Goal: Task Accomplishment & Management: Manage account settings

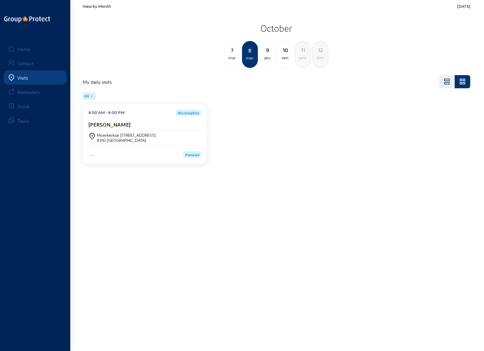
click at [97, 3] on div "View by Month [DATE] [DATE] [DATE] mer. 9 jeu. 10 ven. 11 [PERSON_NAME]. 12 dim." at bounding box center [276, 35] width 395 height 71
click at [97, 6] on span "View by Month" at bounding box center [97, 6] width 28 height 5
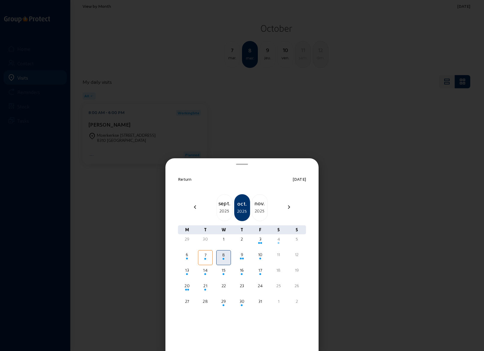
click at [224, 210] on div "2025" at bounding box center [224, 210] width 15 height 7
click at [224, 241] on div "3" at bounding box center [223, 239] width 13 height 6
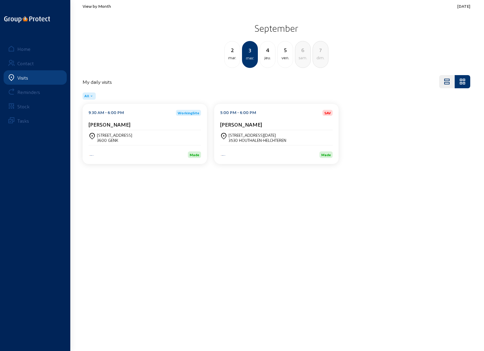
drag, startPoint x: 296, startPoint y: 1, endPoint x: 256, endPoint y: 35, distance: 52.2
click at [252, 52] on div "View by Month [DATE] [DATE] [DATE] mer. 4 jeu. 5 ven. 6 [PERSON_NAME]. 7 dim." at bounding box center [276, 35] width 395 height 71
click at [211, 196] on main "View by Month [DATE] [DATE] [DATE] mer. 4 jeu. 5 ven. 6 [PERSON_NAME]. 7 dim. M…" at bounding box center [242, 166] width 484 height 333
click at [268, 53] on div "4" at bounding box center [267, 50] width 15 height 8
click at [195, 271] on main "View by Month [DATE] [DATE] mer. 4 jeu. 5 ven. 6 [PERSON_NAME]. 7 dim. 8 lun. M…" at bounding box center [242, 166] width 484 height 333
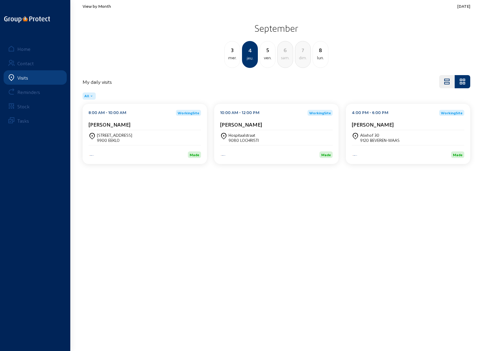
click at [103, 7] on span "View by Month" at bounding box center [97, 6] width 28 height 5
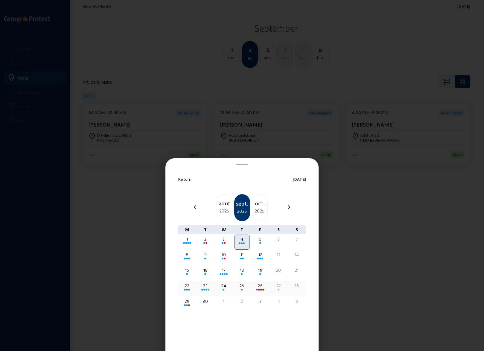
click at [225, 289] on div at bounding box center [223, 290] width 13 height 2
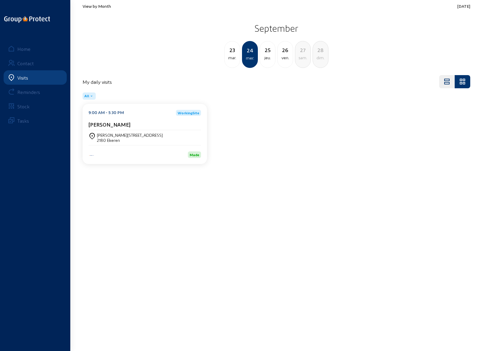
click at [265, 52] on div "25" at bounding box center [267, 50] width 15 height 8
click at [269, 53] on div "26" at bounding box center [267, 50] width 15 height 8
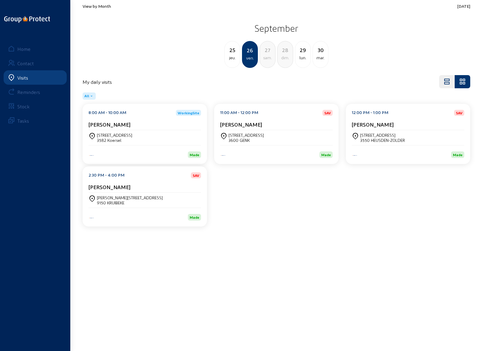
click at [256, 133] on div "[STREET_ADDRESS]" at bounding box center [245, 134] width 35 height 5
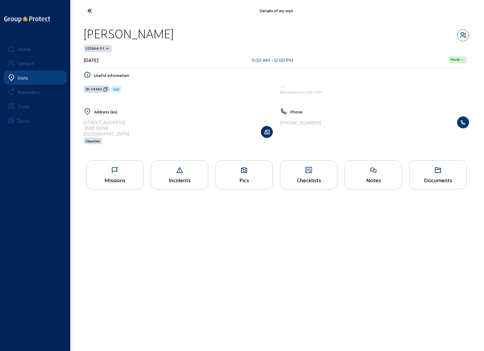
click at [115, 179] on div "Missions" at bounding box center [114, 180] width 57 height 6
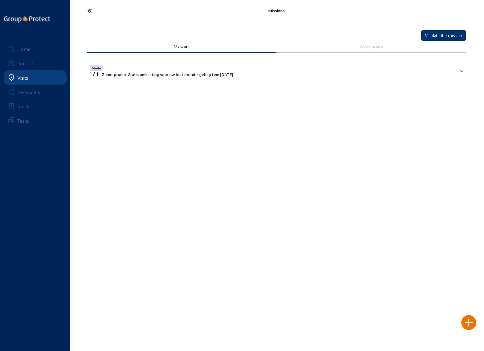
click at [92, 11] on icon at bounding box center [111, 10] width 55 height 10
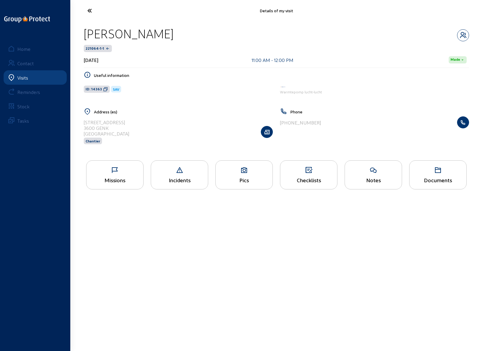
click at [242, 173] on div "Pics" at bounding box center [243, 174] width 57 height 29
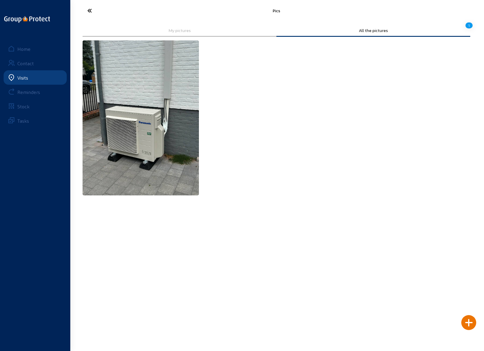
click at [89, 12] on icon at bounding box center [111, 10] width 55 height 10
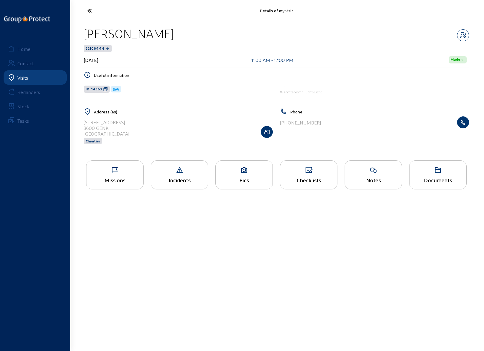
click at [298, 172] on icon at bounding box center [308, 170] width 57 height 7
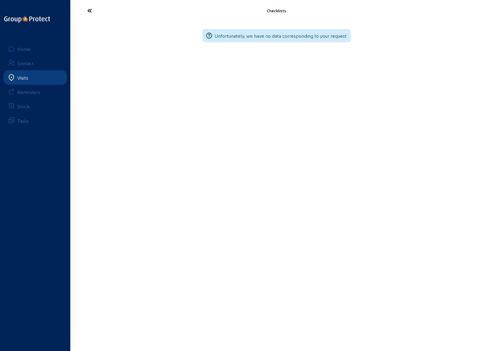
click at [89, 11] on icon at bounding box center [111, 10] width 55 height 10
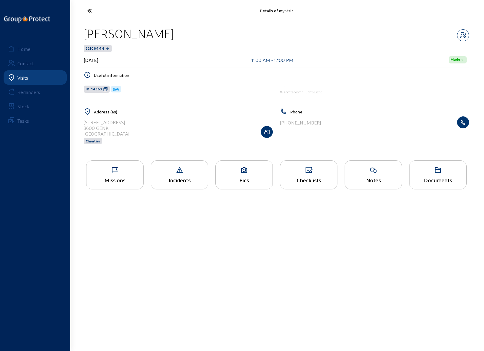
click at [237, 173] on icon at bounding box center [244, 170] width 57 height 7
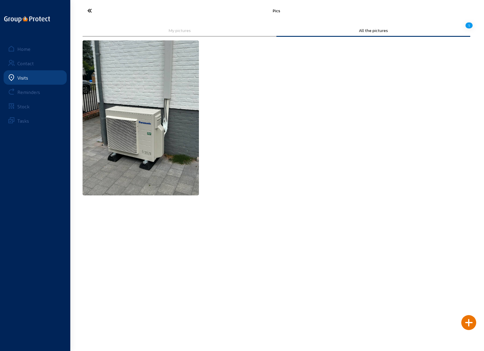
click at [88, 12] on icon at bounding box center [111, 10] width 55 height 10
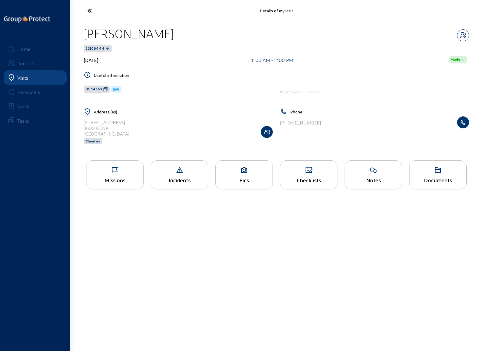
click at [120, 171] on icon at bounding box center [114, 170] width 57 height 7
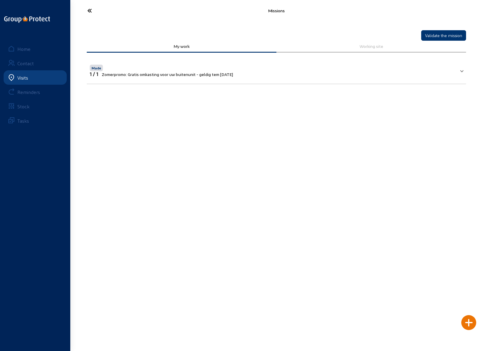
click at [90, 9] on icon at bounding box center [111, 10] width 55 height 10
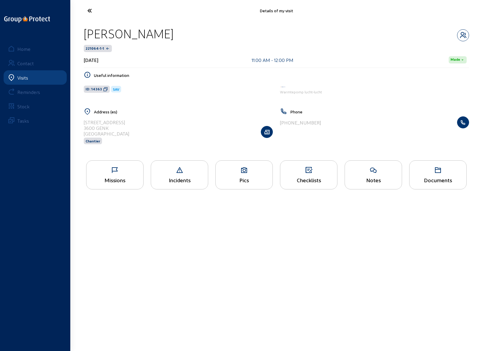
drag, startPoint x: 86, startPoint y: 33, endPoint x: 216, endPoint y: 38, distance: 131.1
click at [216, 38] on div "[PERSON_NAME]" at bounding box center [276, 33] width 385 height 15
drag, startPoint x: 85, startPoint y: 122, endPoint x: 109, endPoint y: 128, distance: 25.2
click at [109, 128] on cam-list-title "[STREET_ADDRESS]" at bounding box center [106, 127] width 45 height 17
click at [112, 177] on div "Missions" at bounding box center [114, 180] width 57 height 6
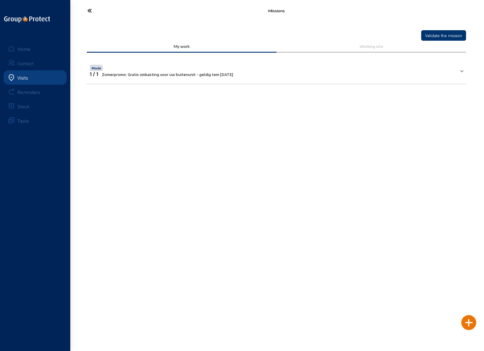
click at [136, 74] on span "Zomerpromo: Gratis omkasting voor uw buitenunit - geldig tem [DATE]" at bounding box center [167, 74] width 131 height 5
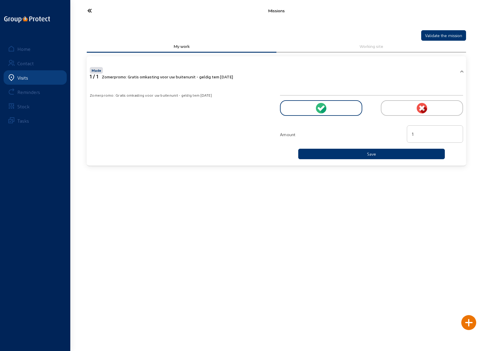
click at [87, 10] on icon at bounding box center [111, 10] width 55 height 10
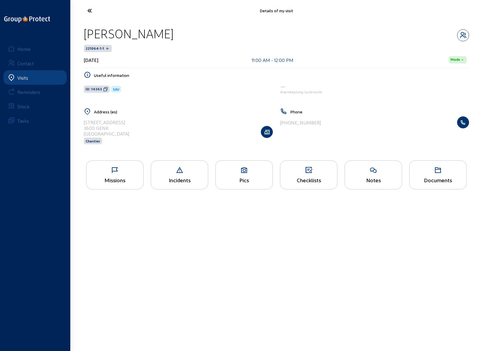
click at [90, 11] on icon at bounding box center [111, 10] width 55 height 10
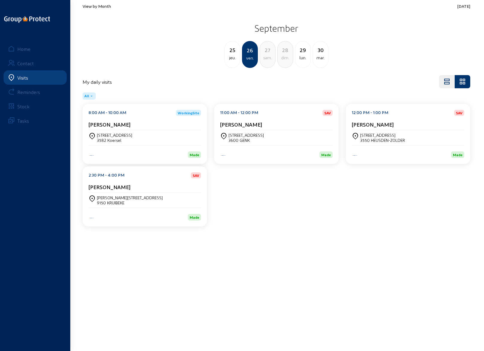
click at [373, 137] on div "[STREET_ADDRESS]" at bounding box center [382, 134] width 45 height 5
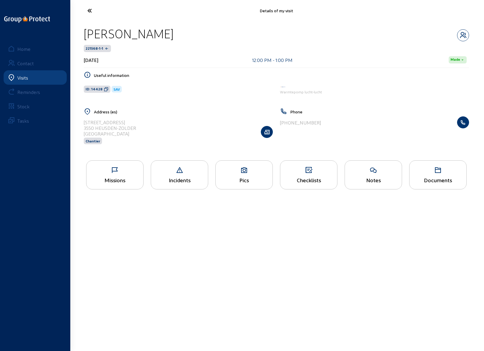
click at [123, 172] on icon at bounding box center [114, 170] width 57 height 7
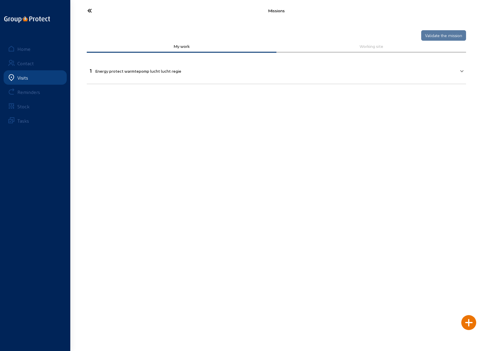
click at [88, 11] on icon at bounding box center [111, 10] width 55 height 10
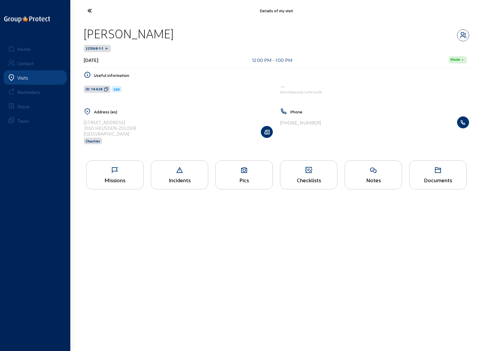
click at [239, 173] on div "Pics" at bounding box center [243, 174] width 57 height 29
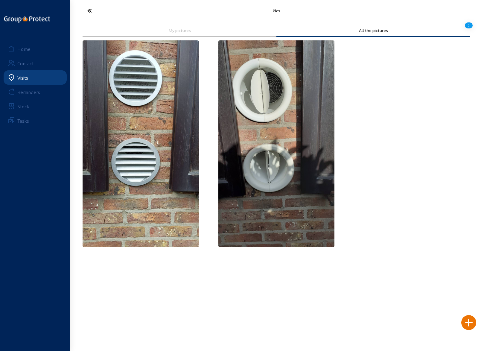
click at [89, 12] on icon at bounding box center [111, 10] width 55 height 10
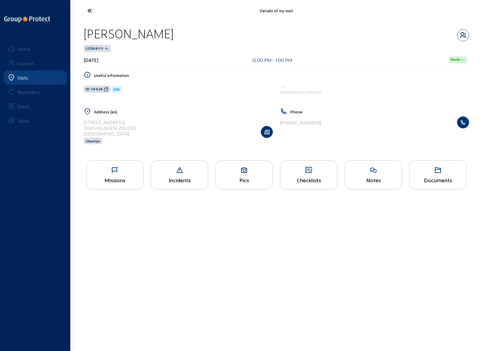
drag, startPoint x: 84, startPoint y: 122, endPoint x: 116, endPoint y: 122, distance: 32.3
click at [116, 122] on div "[STREET_ADDRESS]" at bounding box center [110, 122] width 52 height 6
copy div "[STREET_ADDRESS]"
click at [120, 171] on icon at bounding box center [114, 170] width 57 height 7
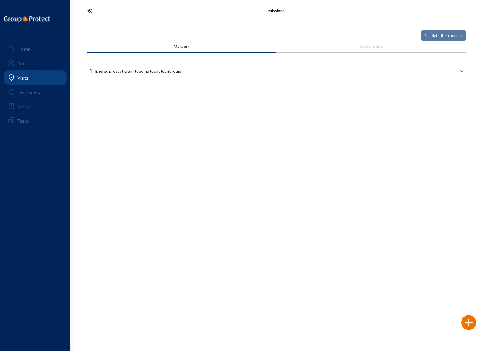
click at [90, 10] on icon at bounding box center [111, 10] width 55 height 10
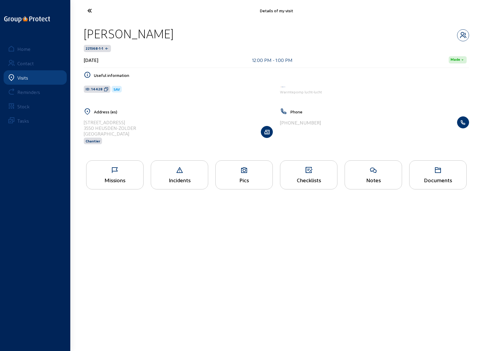
click at [90, 8] on icon at bounding box center [111, 10] width 55 height 10
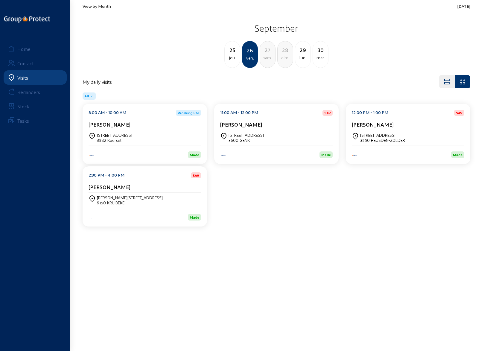
click at [98, 3] on div "View by Month [DATE] [DATE] jeu. 26 ven. 27 [PERSON_NAME]. 28 dim. 29 lun. [DAT…" at bounding box center [276, 35] width 395 height 71
click at [98, 6] on span "View by Month" at bounding box center [97, 6] width 28 height 5
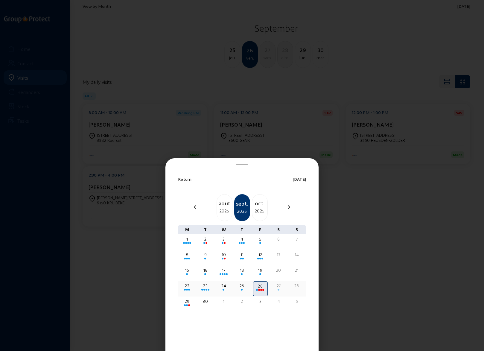
click at [278, 286] on div "27" at bounding box center [278, 286] width 13 height 6
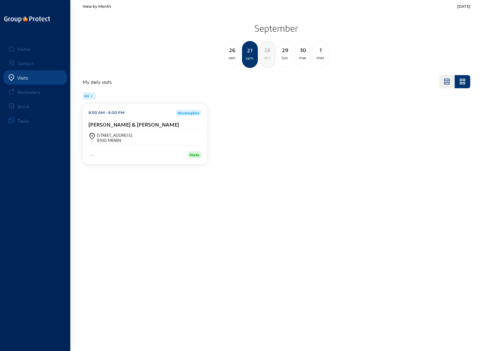
click at [123, 127] on div "[PERSON_NAME] & [PERSON_NAME]" at bounding box center [145, 125] width 112 height 9
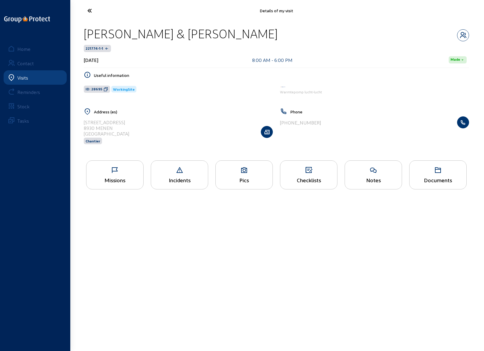
click at [112, 174] on div "Missions" at bounding box center [114, 174] width 57 height 29
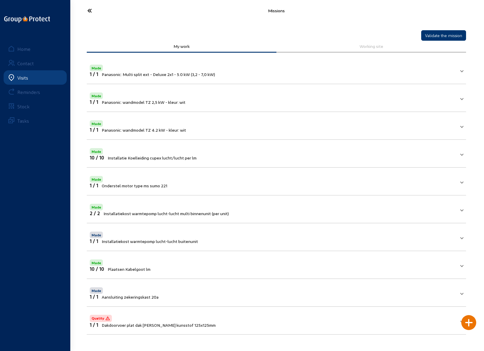
click at [86, 10] on icon at bounding box center [111, 10] width 55 height 10
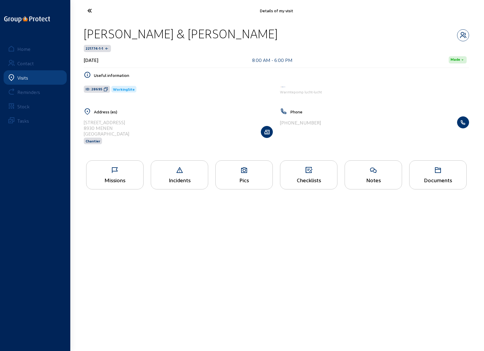
click at [241, 171] on icon at bounding box center [244, 170] width 57 height 7
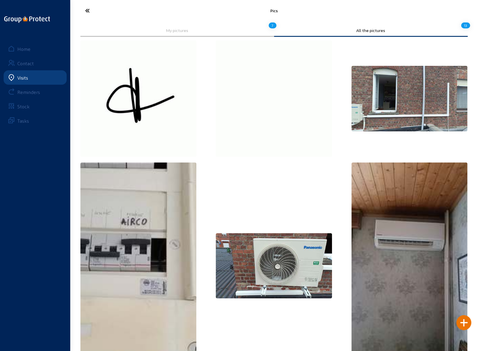
click at [87, 10] on icon at bounding box center [109, 10] width 55 height 10
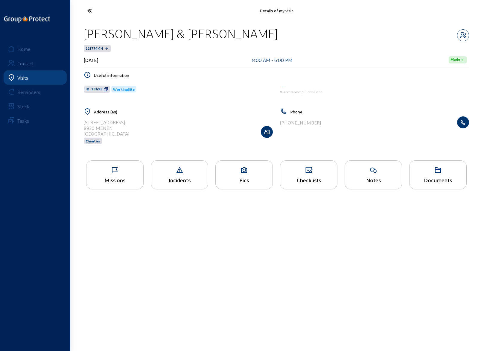
click at [87, 10] on icon at bounding box center [111, 10] width 55 height 10
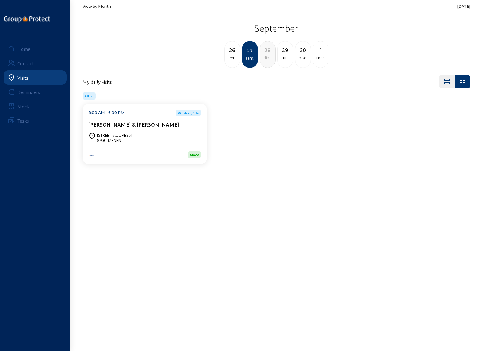
click at [97, 7] on span "View by Month" at bounding box center [97, 6] width 28 height 5
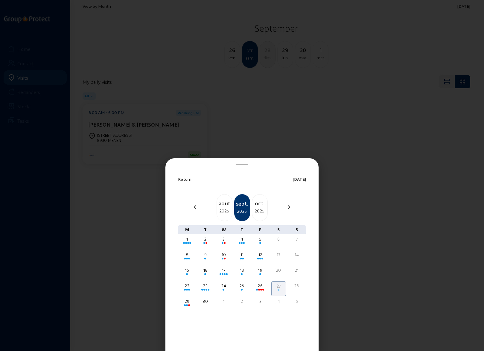
click at [257, 208] on div "2025" at bounding box center [259, 210] width 15 height 7
drag, startPoint x: 223, startPoint y: 239, endPoint x: 254, endPoint y: 240, distance: 31.4
click at [254, 240] on div "29 30 1 2 3 4 5" at bounding box center [242, 242] width 128 height 16
click at [297, 240] on div "5" at bounding box center [296, 239] width 13 height 6
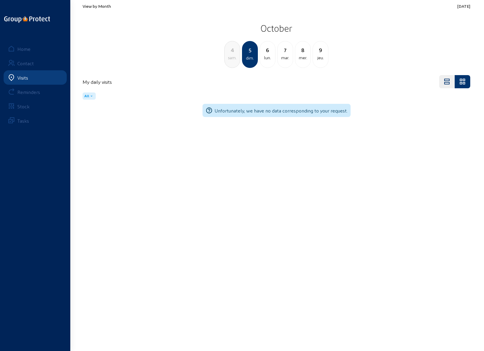
click at [230, 57] on div "sam." at bounding box center [232, 57] width 15 height 7
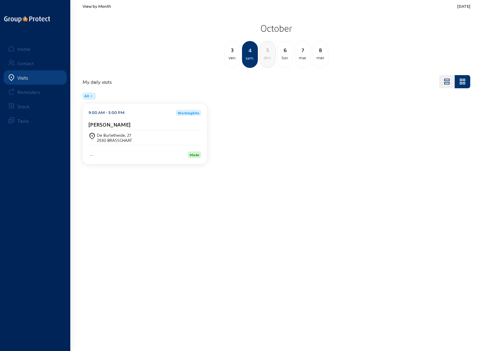
click at [139, 138] on div "De Burletheide, 27 2930 BRASSCHAAT" at bounding box center [145, 137] width 112 height 10
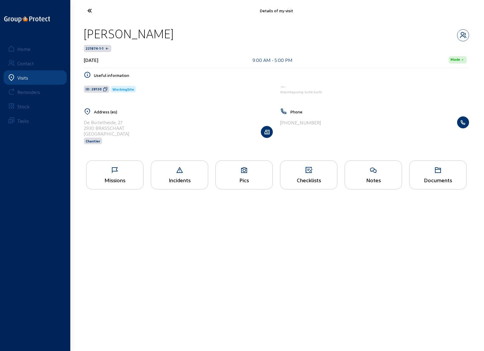
click at [240, 176] on div "Pics" at bounding box center [243, 174] width 57 height 29
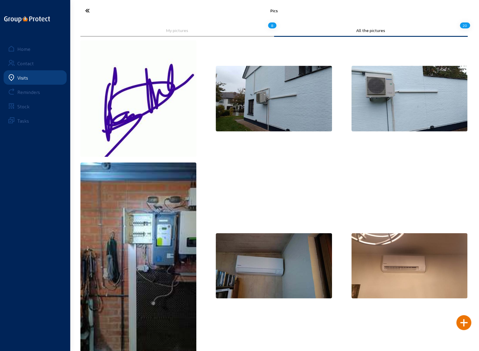
click at [90, 11] on icon at bounding box center [109, 10] width 55 height 10
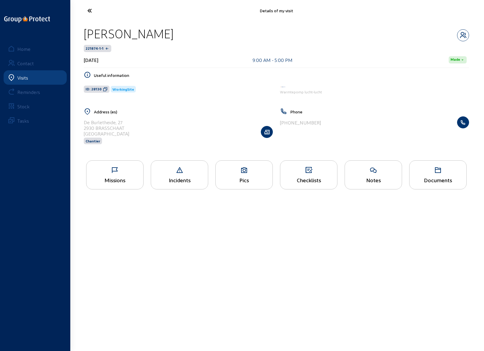
click at [118, 170] on icon at bounding box center [114, 170] width 57 height 7
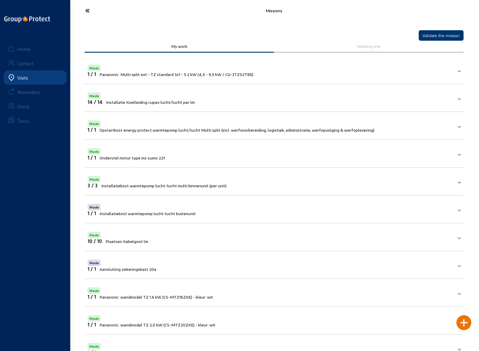
click at [89, 9] on icon at bounding box center [109, 10] width 55 height 10
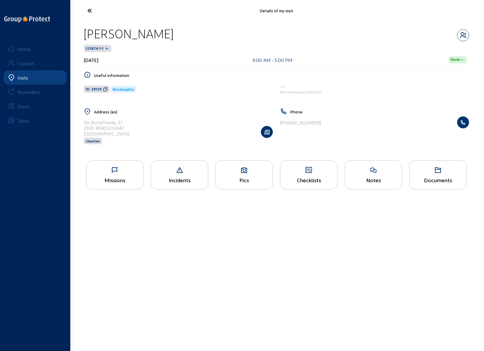
click at [312, 173] on icon at bounding box center [308, 170] width 57 height 7
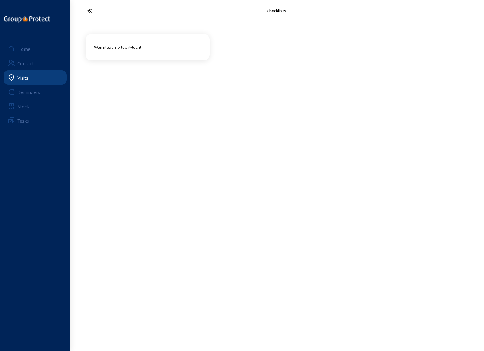
click at [143, 49] on div "Warmtepomp lucht-lucht" at bounding box center [147, 47] width 112 height 10
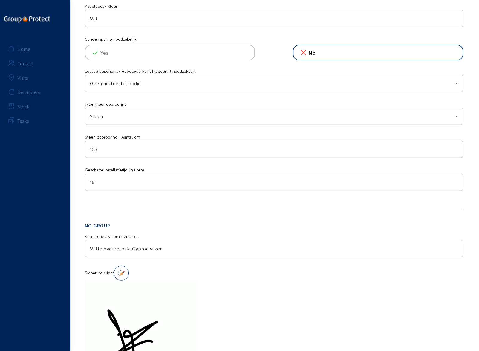
scroll to position [897, 0]
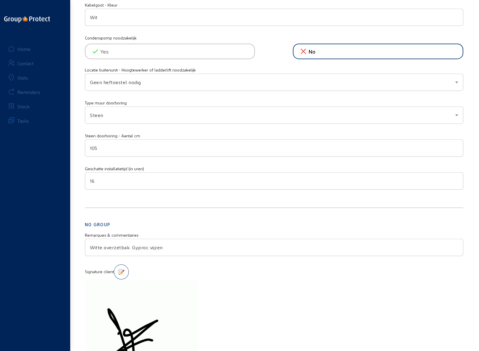
drag, startPoint x: 165, startPoint y: 244, endPoint x: 84, endPoint y: 248, distance: 81.1
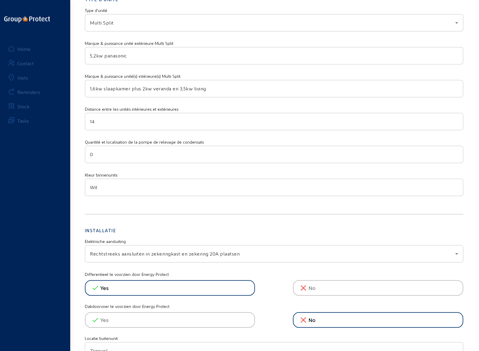
scroll to position [0, 0]
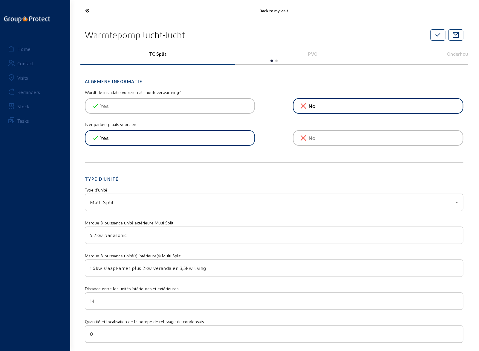
click at [89, 9] on icon at bounding box center [109, 10] width 55 height 10
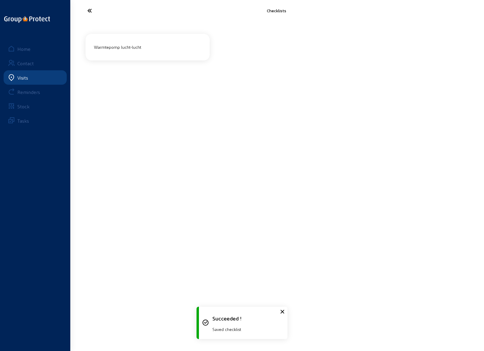
click at [89, 9] on icon at bounding box center [111, 10] width 55 height 10
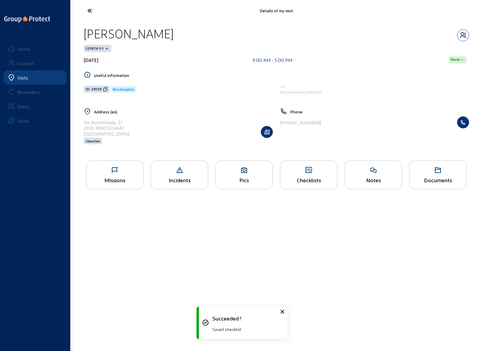
click at [91, 10] on icon at bounding box center [111, 10] width 55 height 10
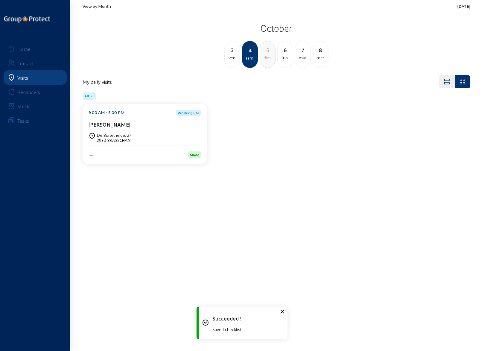
click at [96, 6] on span "View by Month" at bounding box center [97, 6] width 28 height 5
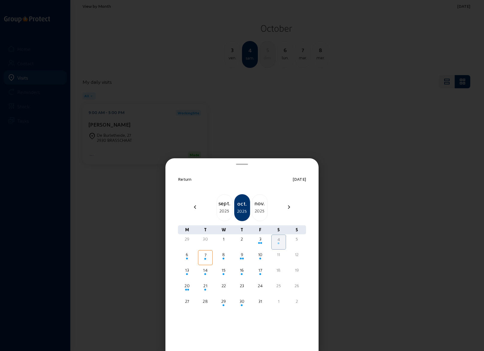
click at [224, 211] on div "2025" at bounding box center [224, 210] width 15 height 7
click at [261, 286] on div "26" at bounding box center [260, 286] width 13 height 6
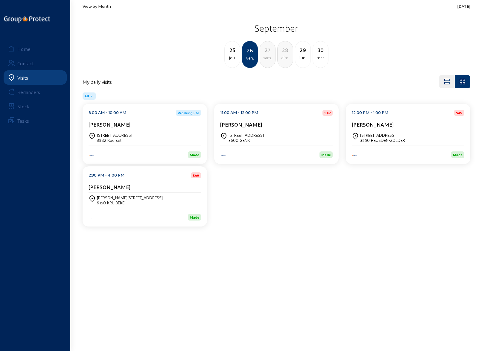
click at [376, 135] on div "[STREET_ADDRESS]" at bounding box center [382, 134] width 45 height 5
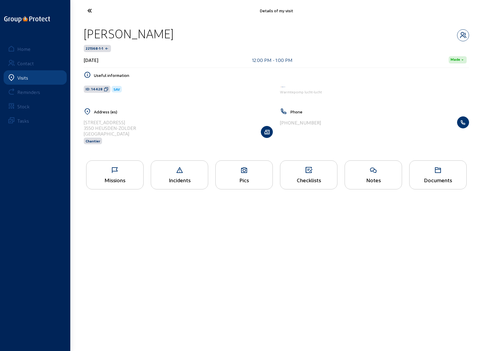
drag, startPoint x: 85, startPoint y: 34, endPoint x: 163, endPoint y: 32, distance: 78.1
click at [167, 31] on div "[PERSON_NAME]" at bounding box center [276, 33] width 385 height 15
copy div "[PERSON_NAME]"
drag, startPoint x: 84, startPoint y: 123, endPoint x: 119, endPoint y: 123, distance: 35.0
click at [119, 123] on div "[STREET_ADDRESS]" at bounding box center [110, 122] width 52 height 6
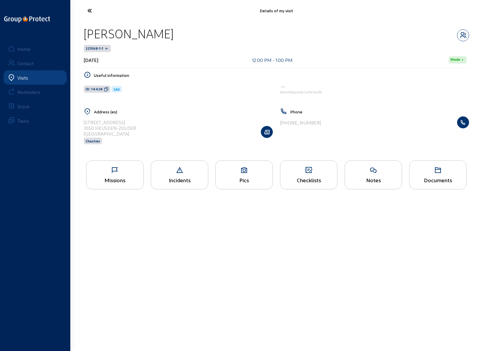
copy div "[STREET_ADDRESS]"
click at [88, 12] on icon at bounding box center [111, 10] width 55 height 10
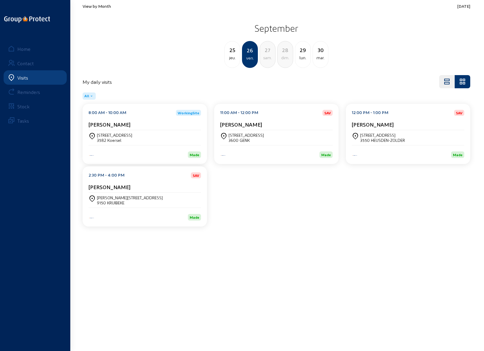
click at [107, 200] on div "9150 KRUIBEKE" at bounding box center [130, 202] width 66 height 5
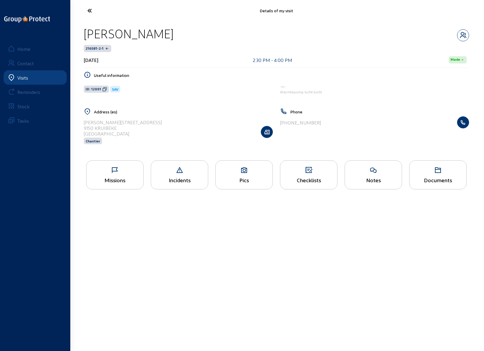
click at [240, 173] on icon at bounding box center [244, 170] width 57 height 7
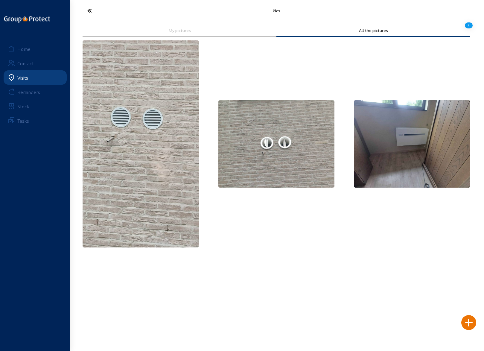
click at [89, 12] on icon at bounding box center [111, 10] width 55 height 10
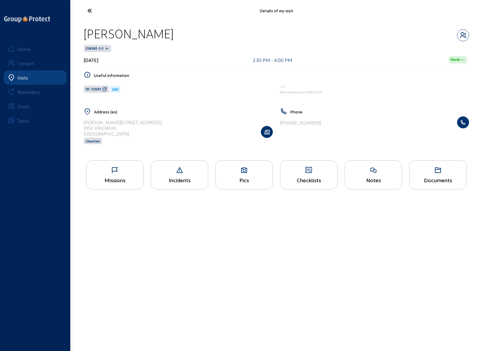
drag, startPoint x: 85, startPoint y: 33, endPoint x: 174, endPoint y: 34, distance: 88.8
click at [174, 34] on div "[PERSON_NAME]" at bounding box center [276, 33] width 385 height 15
copy div "[PERSON_NAME]"
drag, startPoint x: 301, startPoint y: 247, endPoint x: 298, endPoint y: 245, distance: 3.8
click at [300, 247] on main "Details of my visit [PERSON_NAME] 216581-2-1 [DATE] 2:30 PM - 4:00 PM Made Usef…" at bounding box center [242, 166] width 484 height 333
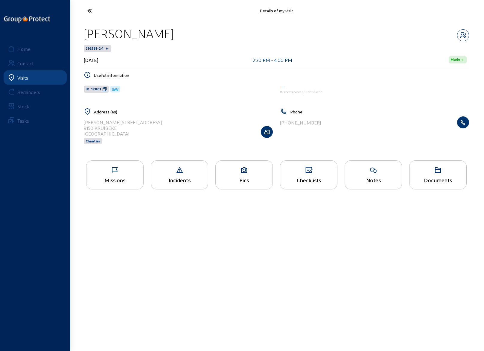
drag, startPoint x: 84, startPoint y: 123, endPoint x: 148, endPoint y: 123, distance: 64.0
click at [148, 123] on div "[PERSON_NAME][STREET_ADDRESS] Chantier" at bounding box center [178, 131] width 189 height 31
copy div "[PERSON_NAME][STREET_ADDRESS]"
click at [264, 234] on main "Details of my visit [PERSON_NAME] 216581-2-1 [DATE] 2:30 PM - 4:00 PM Made Usef…" at bounding box center [242, 166] width 484 height 333
click at [89, 10] on icon at bounding box center [111, 10] width 55 height 10
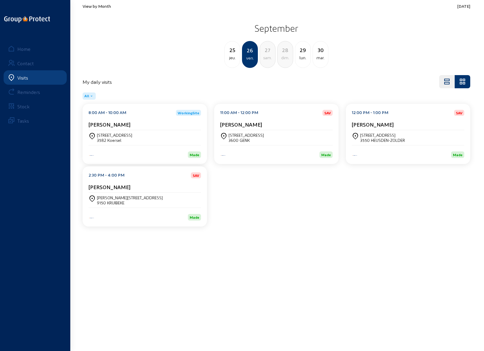
click at [267, 54] on div "27" at bounding box center [267, 50] width 15 height 8
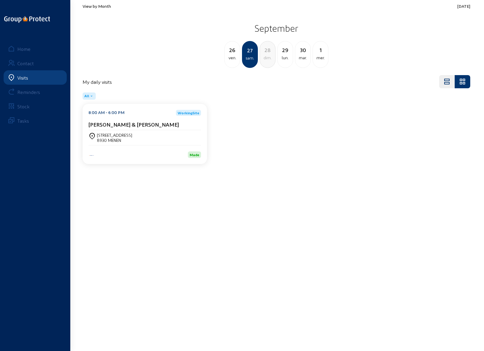
click at [120, 125] on cam-card-title "[PERSON_NAME] & [PERSON_NAME]" at bounding box center [134, 124] width 90 height 6
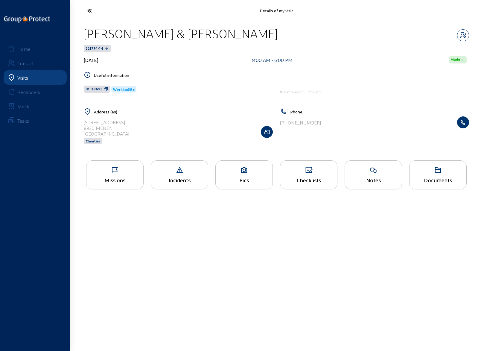
click at [241, 170] on icon at bounding box center [244, 170] width 57 height 7
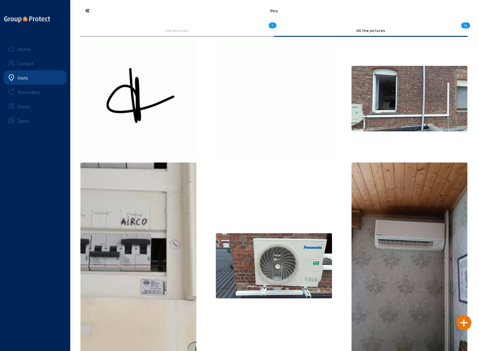
click at [87, 10] on icon at bounding box center [109, 10] width 55 height 10
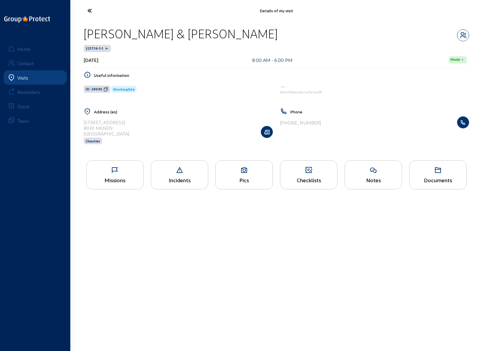
click at [250, 170] on icon at bounding box center [244, 170] width 57 height 7
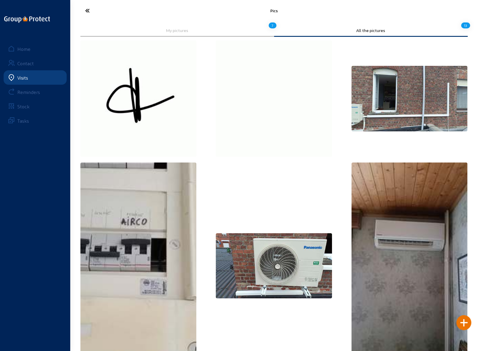
click at [88, 12] on icon at bounding box center [109, 10] width 55 height 10
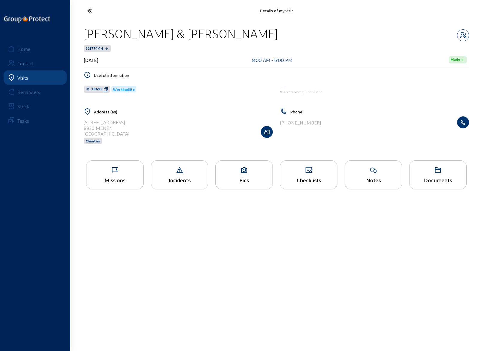
drag, startPoint x: 85, startPoint y: 35, endPoint x: 251, endPoint y: 33, distance: 165.7
click at [251, 33] on div "[PERSON_NAME] & [PERSON_NAME]" at bounding box center [181, 33] width 194 height 15
click at [431, 14] on div at bounding box center [441, 11] width 66 height 14
click at [84, 122] on div at bounding box center [242, 175] width 484 height 351
click at [83, 123] on div "Address (es) [STREET_ADDRESS] Chantier" at bounding box center [178, 130] width 196 height 44
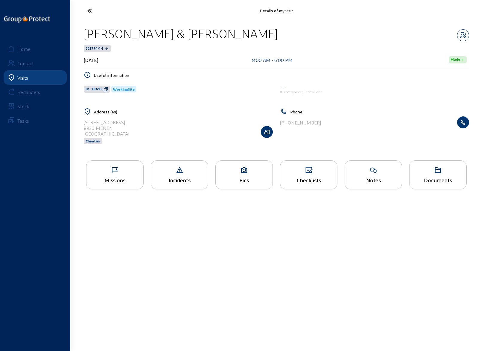
drag, startPoint x: 84, startPoint y: 122, endPoint x: 123, endPoint y: 123, distance: 39.2
click at [123, 123] on div "[STREET_ADDRESS] Chantier" at bounding box center [178, 131] width 189 height 31
copy div "[STREET_ADDRESS]"
click at [463, 230] on main "Details of my visit [PERSON_NAME] & [PERSON_NAME]-Daels 221774-1-1 [DATE] 8:00 …" at bounding box center [242, 166] width 484 height 333
click at [119, 170] on icon at bounding box center [114, 170] width 57 height 7
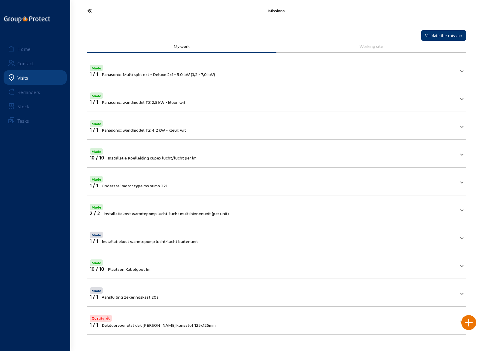
click at [468, 321] on div at bounding box center [468, 322] width 15 height 15
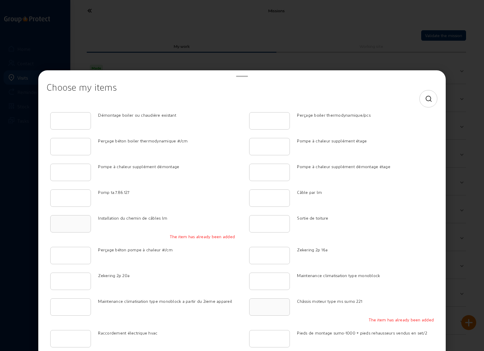
click at [425, 100] on icon at bounding box center [428, 98] width 7 height 7
click at [220, 97] on input at bounding box center [237, 98] width 370 height 7
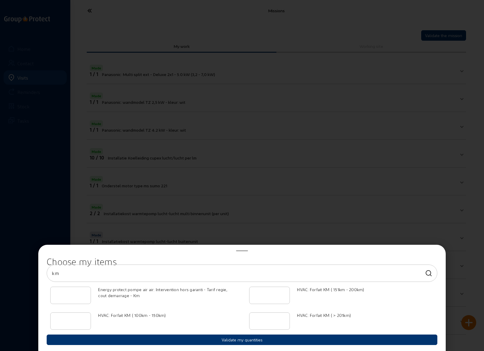
type input "km"
click at [282, 293] on input "1" at bounding box center [269, 295] width 30 height 7
type input "0"
click at [282, 297] on input "0" at bounding box center [269, 295] width 30 height 7
type input "1"
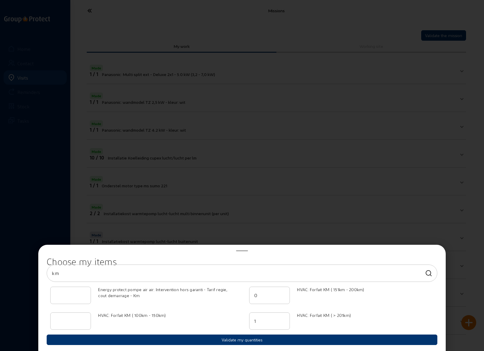
click at [283, 318] on input "1" at bounding box center [269, 320] width 30 height 7
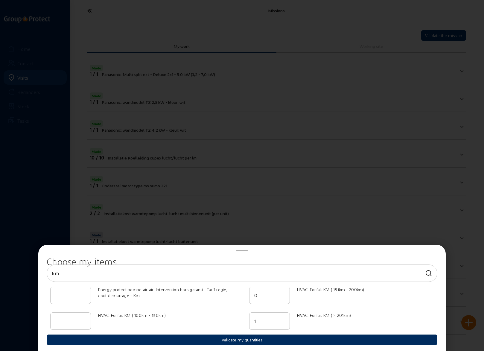
click at [255, 338] on button "Validate my quantities" at bounding box center [242, 339] width 391 height 10
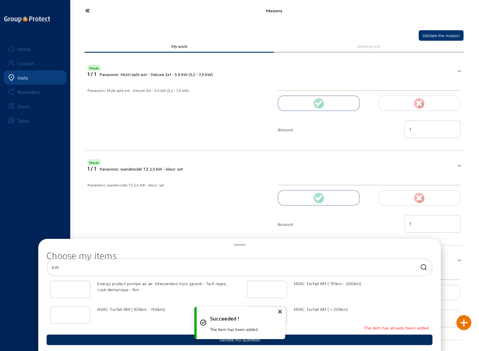
click at [251, 340] on div "Succeeded ! The item has been added" at bounding box center [240, 322] width 90 height 38
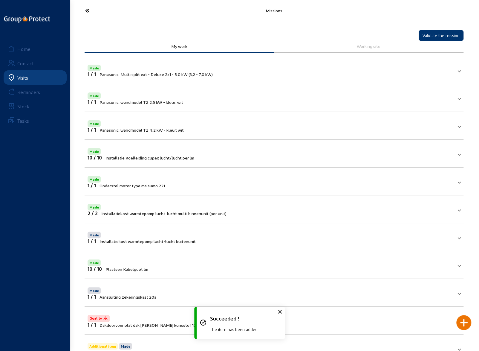
click at [280, 312] on icon at bounding box center [280, 311] width 7 height 7
click at [447, 34] on button "Validate the mission" at bounding box center [441, 35] width 45 height 10
click at [86, 11] on icon at bounding box center [109, 10] width 55 height 10
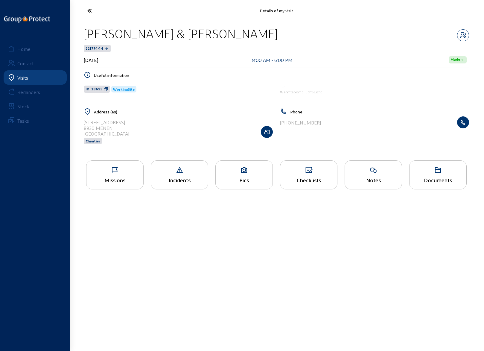
click at [91, 10] on icon at bounding box center [111, 10] width 55 height 10
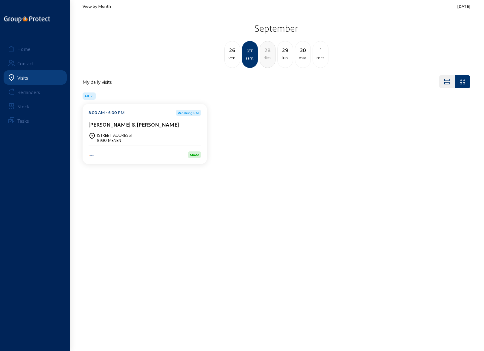
click at [286, 56] on div "lun." at bounding box center [284, 57] width 15 height 7
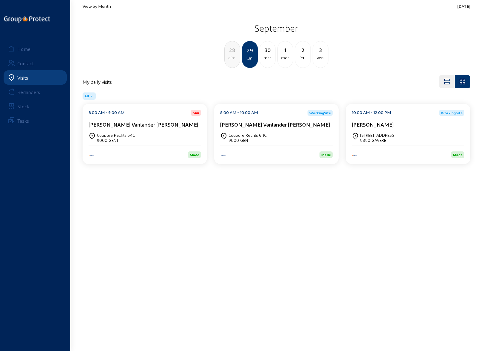
click at [136, 125] on cam-card-title "[PERSON_NAME] Vanlander [PERSON_NAME]" at bounding box center [144, 124] width 110 height 6
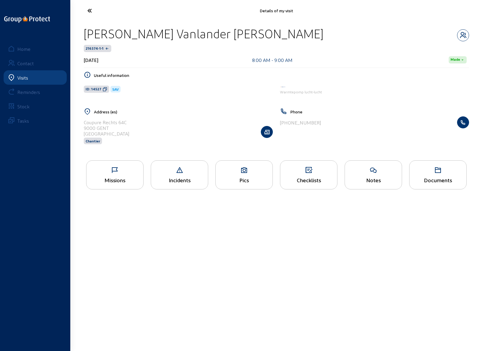
click at [246, 171] on icon at bounding box center [244, 170] width 57 height 7
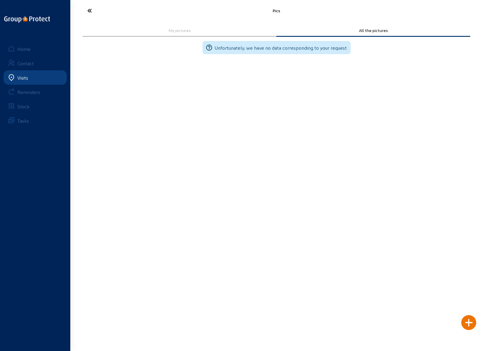
click at [89, 9] on icon at bounding box center [111, 10] width 55 height 10
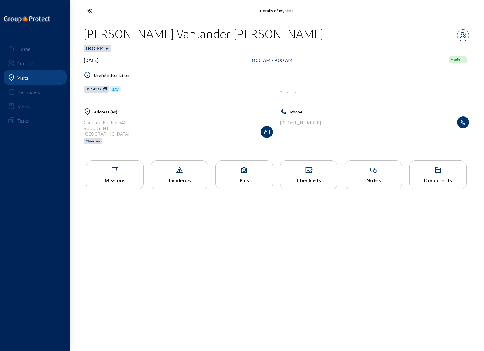
click at [116, 181] on div "Missions" at bounding box center [114, 180] width 57 height 6
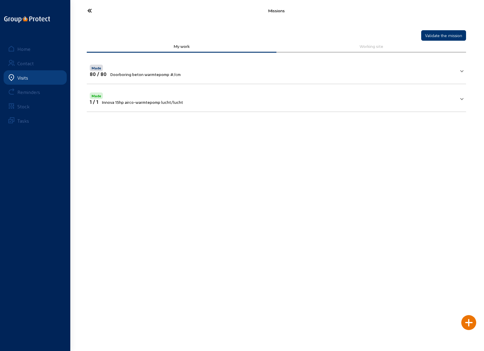
click at [87, 10] on icon at bounding box center [111, 10] width 55 height 10
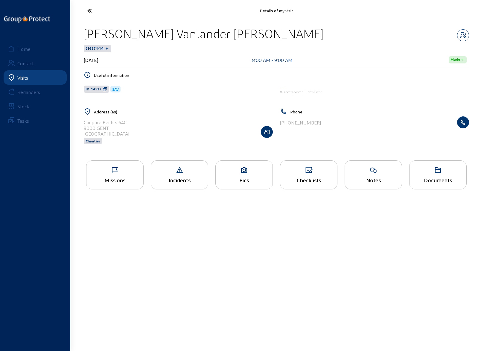
click at [90, 10] on icon at bounding box center [111, 10] width 55 height 10
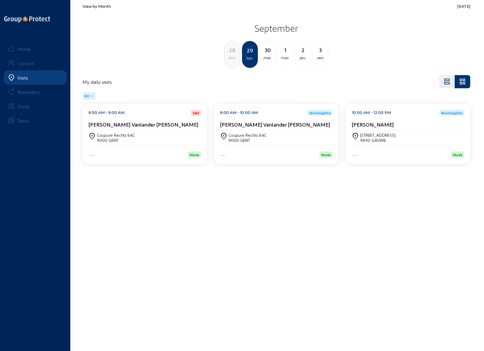
drag, startPoint x: 368, startPoint y: 0, endPoint x: 295, endPoint y: 138, distance: 155.6
click at [292, 150] on div "View by Month [DATE] [DATE] dim. 29 lun. [DATE] 1 mer. 2 jeu. 3 ven. My daily v…" at bounding box center [276, 87] width 395 height 174
click at [372, 125] on cam-card-title "[PERSON_NAME]" at bounding box center [373, 124] width 42 height 6
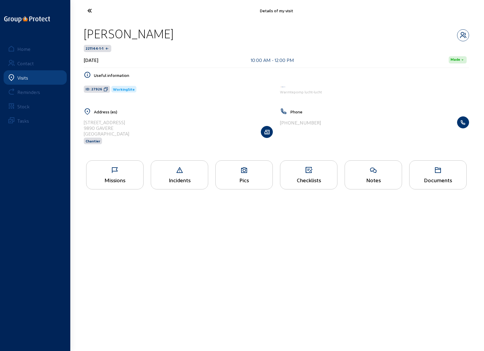
drag, startPoint x: 84, startPoint y: 34, endPoint x: 164, endPoint y: 37, distance: 79.6
click at [165, 37] on div "[PERSON_NAME]" at bounding box center [129, 33] width 90 height 15
copy div "[PERSON_NAME]"
drag, startPoint x: 84, startPoint y: 121, endPoint x: 124, endPoint y: 122, distance: 40.4
click at [124, 122] on div "[STREET_ADDRESS] Chantier" at bounding box center [178, 131] width 189 height 31
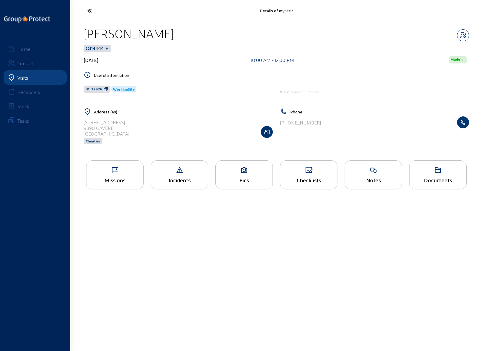
copy div "[STREET_ADDRESS]"
drag, startPoint x: 111, startPoint y: 272, endPoint x: 110, endPoint y: 269, distance: 3.5
click at [111, 272] on main "Details of my visit [PERSON_NAME] 221144-1-1 [DATE] 10:00 AM - 12:00 PM Made Us…" at bounding box center [242, 166] width 484 height 333
click at [89, 10] on icon at bounding box center [111, 10] width 55 height 10
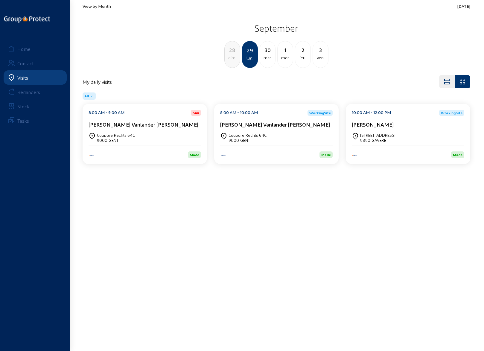
click at [233, 56] on div "dim." at bounding box center [232, 57] width 15 height 7
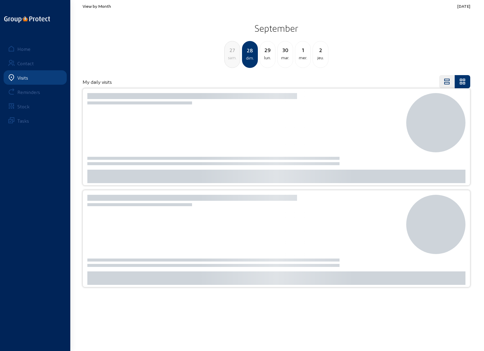
click at [233, 55] on div "sam." at bounding box center [232, 57] width 15 height 7
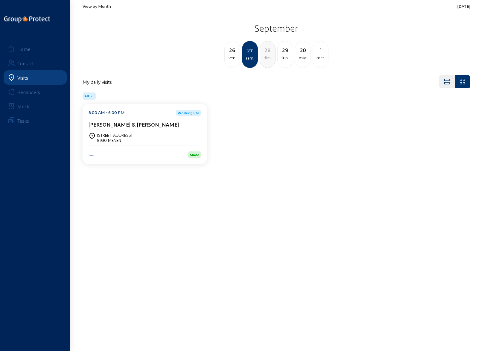
click at [132, 125] on cam-card-title "[PERSON_NAME] & [PERSON_NAME]" at bounding box center [134, 124] width 90 height 6
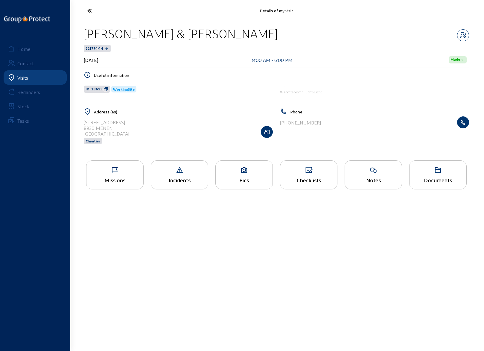
click at [242, 169] on icon at bounding box center [244, 170] width 57 height 7
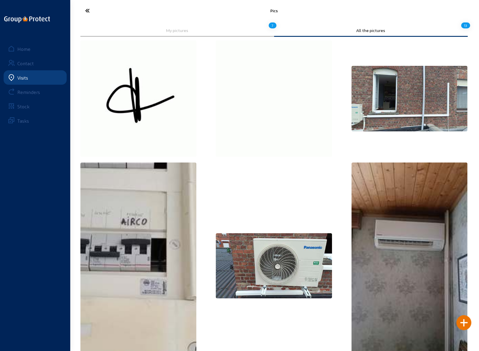
click at [90, 12] on icon at bounding box center [109, 10] width 55 height 10
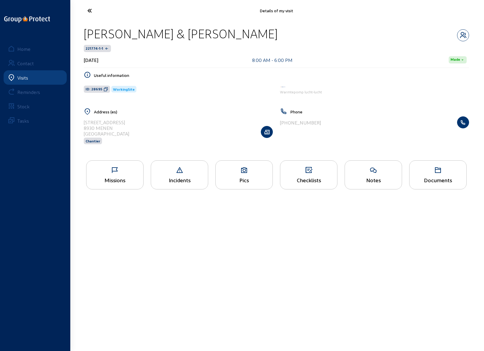
click at [90, 10] on icon at bounding box center [111, 10] width 55 height 10
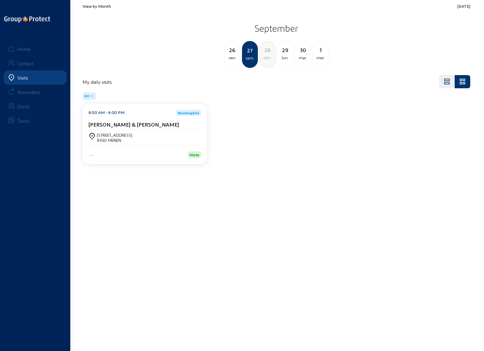
click at [285, 52] on div "29" at bounding box center [284, 50] width 15 height 8
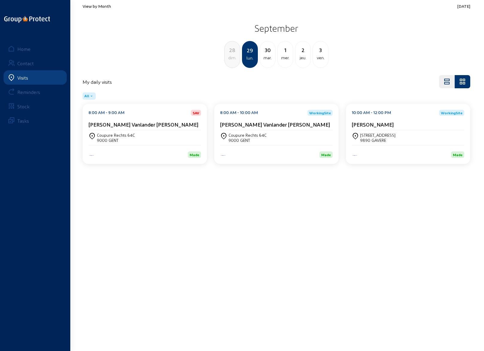
click at [383, 132] on div "[STREET_ADDRESS]" at bounding box center [377, 134] width 35 height 5
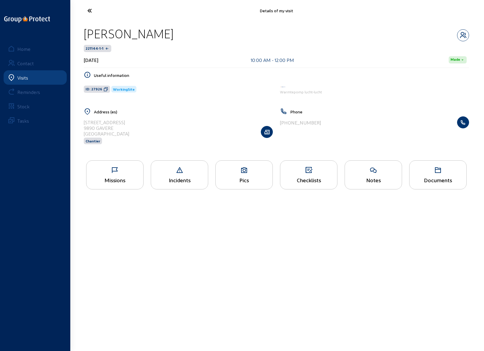
click at [123, 173] on icon at bounding box center [114, 170] width 57 height 7
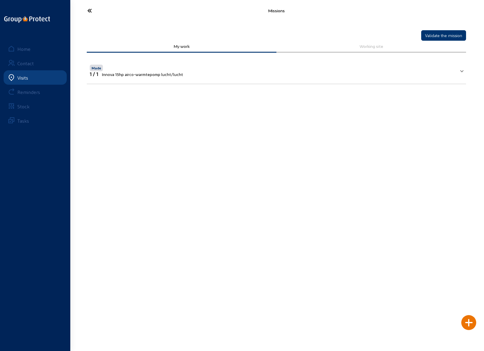
click at [238, 107] on main "Missions Validate the mission My work Working site Made 1 / 1 Innova 15hp airco…" at bounding box center [242, 166] width 484 height 333
click at [90, 10] on icon at bounding box center [111, 10] width 55 height 10
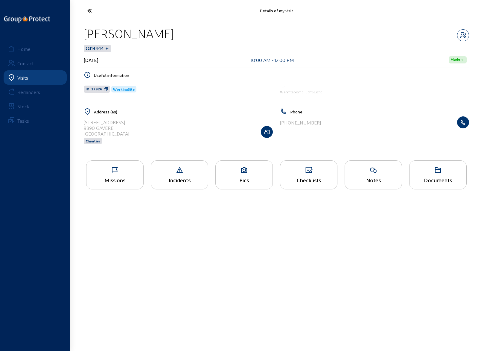
click at [91, 11] on icon at bounding box center [111, 10] width 55 height 10
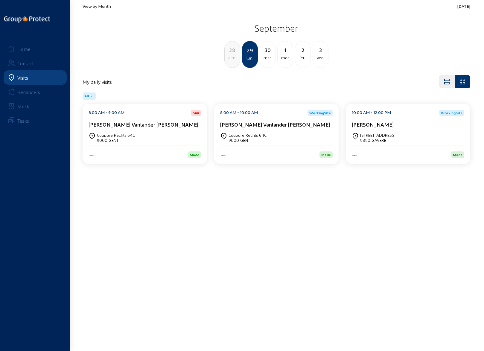
click at [162, 124] on cam-card-title "[PERSON_NAME] Vanlander [PERSON_NAME]" at bounding box center [144, 124] width 110 height 6
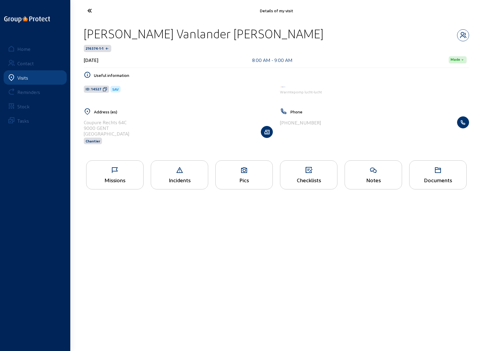
click at [115, 171] on icon at bounding box center [114, 170] width 57 height 7
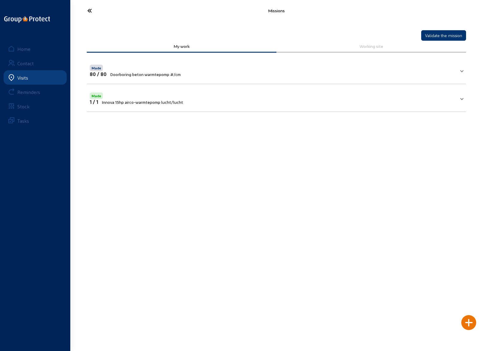
click at [93, 11] on icon at bounding box center [111, 10] width 55 height 10
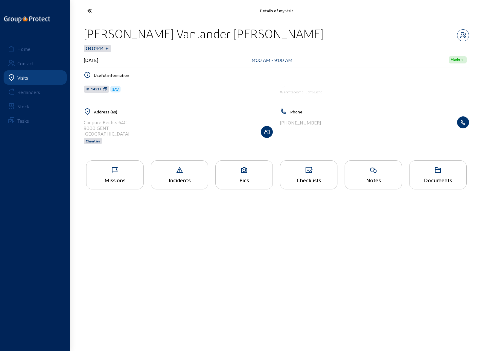
click at [93, 11] on icon at bounding box center [111, 10] width 55 height 10
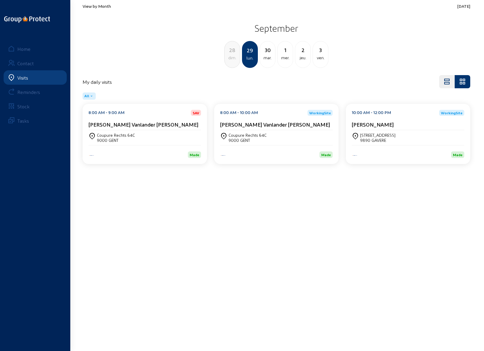
click at [260, 134] on div "Coupure Rechts 64C" at bounding box center [247, 134] width 38 height 5
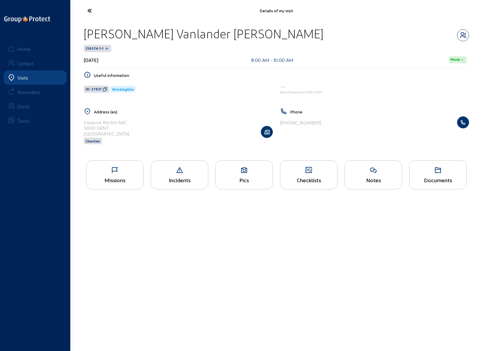
click at [106, 173] on div "Missions" at bounding box center [114, 174] width 57 height 29
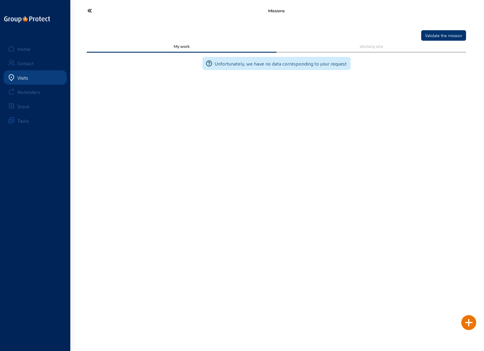
click at [87, 9] on icon at bounding box center [111, 10] width 55 height 10
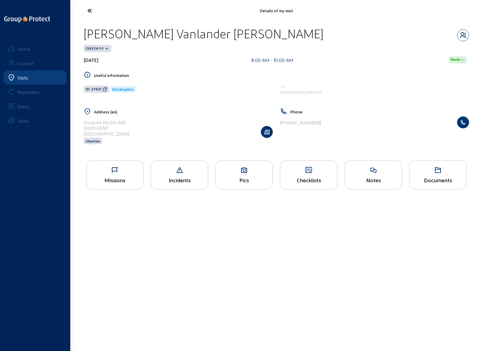
click at [87, 9] on icon at bounding box center [111, 10] width 55 height 10
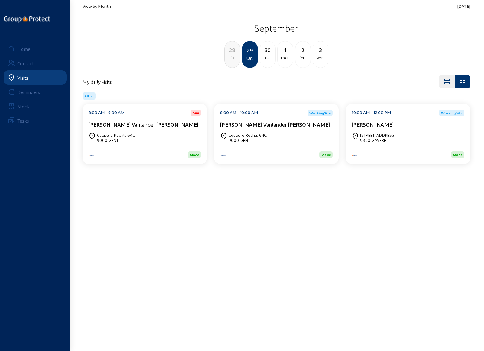
click at [268, 54] on div "mar." at bounding box center [267, 57] width 15 height 7
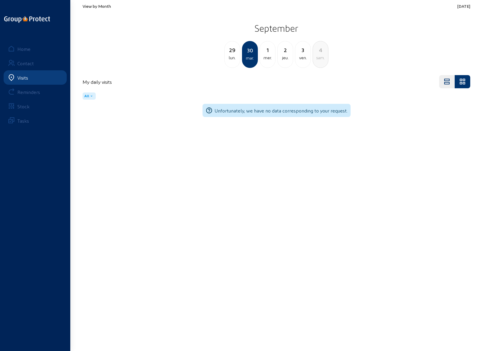
click at [226, 180] on main "View by Month [DATE] [DATE] lun. [DATE] 1 mer. 2 jeu. 3 ven. 4 [PERSON_NAME]. M…" at bounding box center [242, 166] width 484 height 333
click at [233, 52] on div "29" at bounding box center [232, 50] width 15 height 8
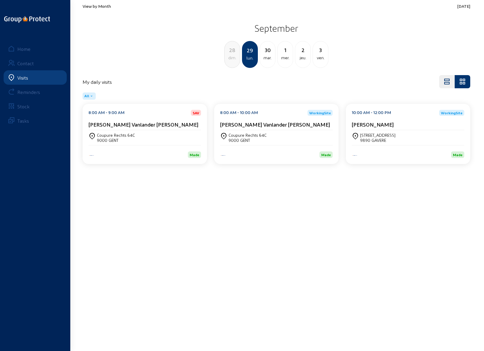
click at [234, 52] on div "28" at bounding box center [232, 50] width 15 height 8
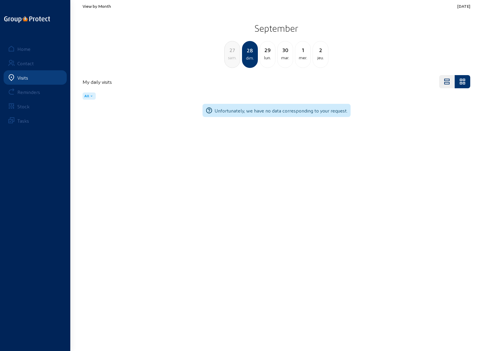
click at [232, 57] on div "sam." at bounding box center [232, 57] width 15 height 7
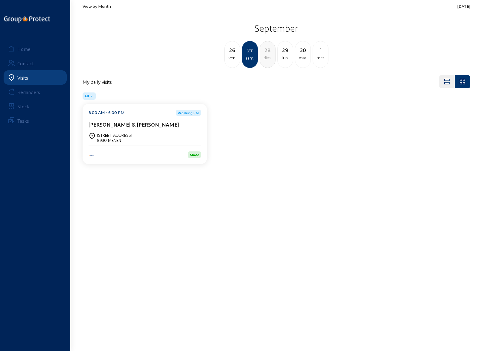
click at [113, 134] on div "[STREET_ADDRESS]" at bounding box center [114, 134] width 35 height 5
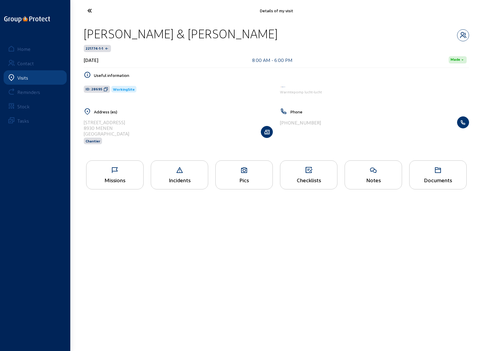
click at [114, 172] on icon at bounding box center [114, 170] width 57 height 7
